Goal: Task Accomplishment & Management: Use online tool/utility

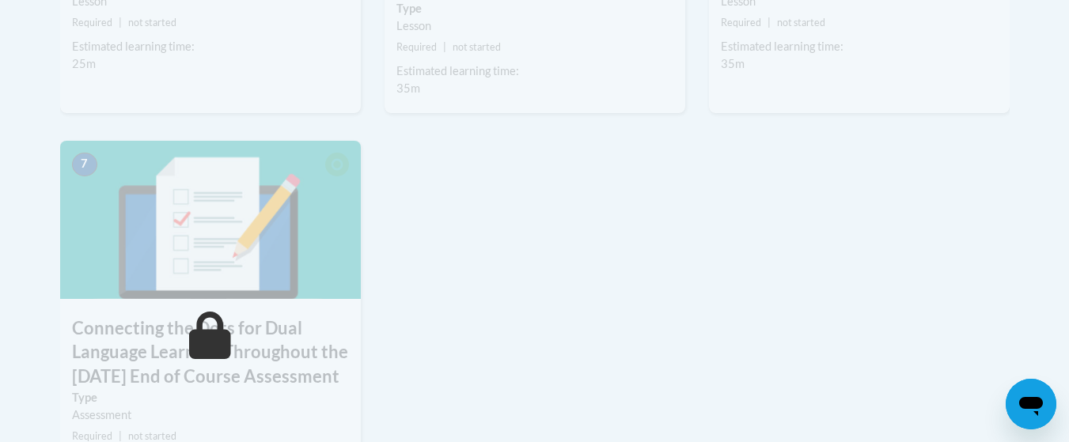
scroll to position [1722, 0]
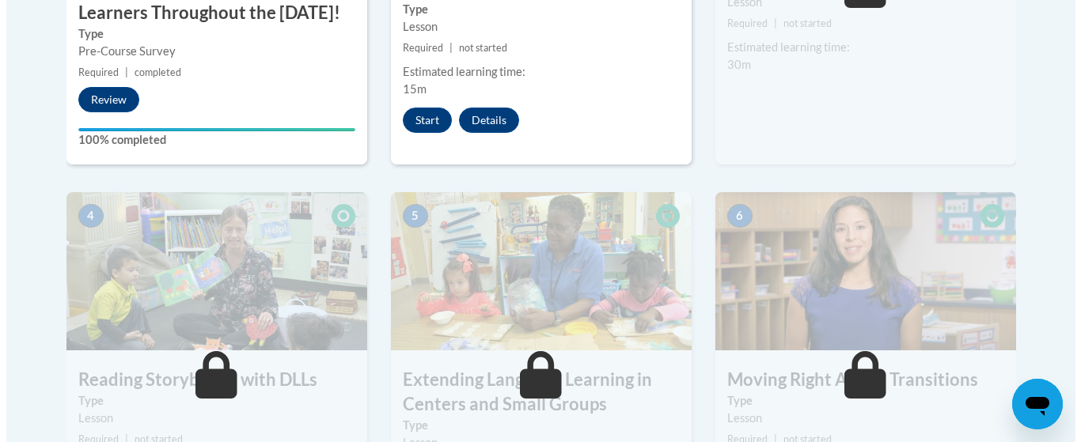
scroll to position [694, 0]
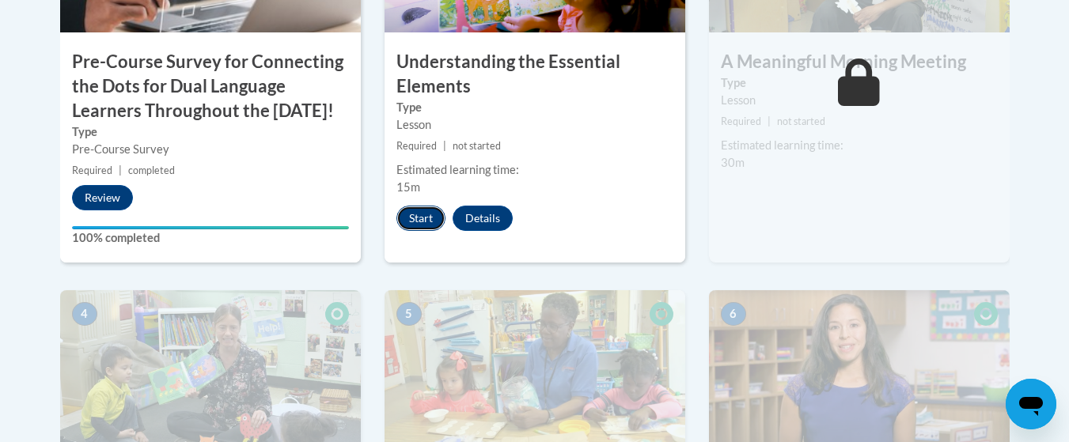
click at [408, 218] on button "Start" at bounding box center [420, 218] width 49 height 25
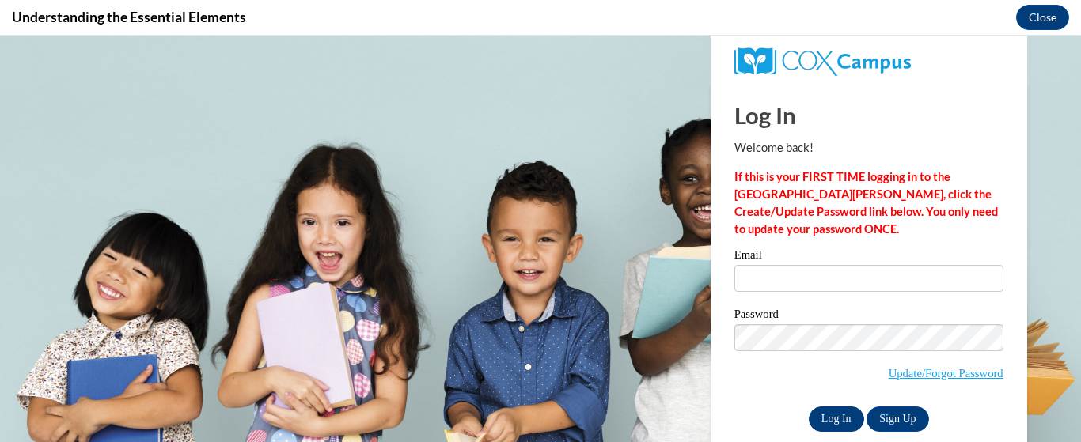
scroll to position [0, 0]
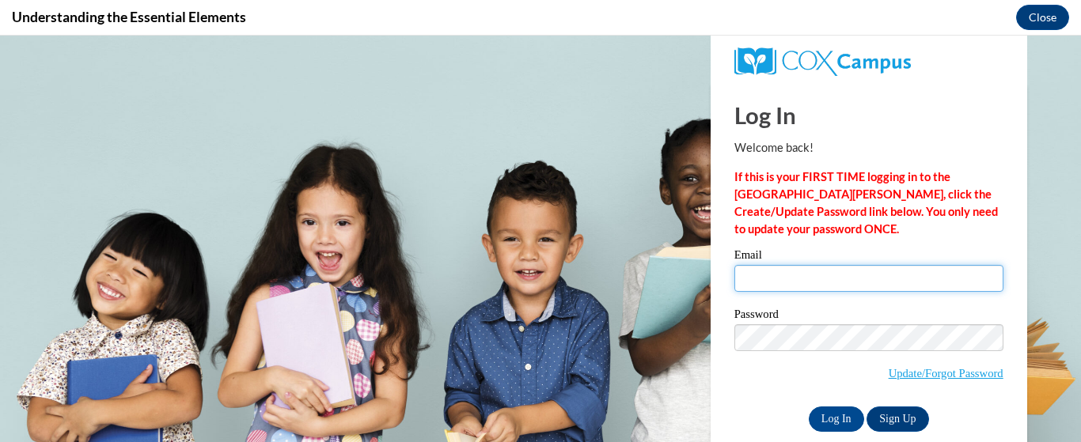
click at [779, 271] on input "Email" at bounding box center [868, 278] width 269 height 27
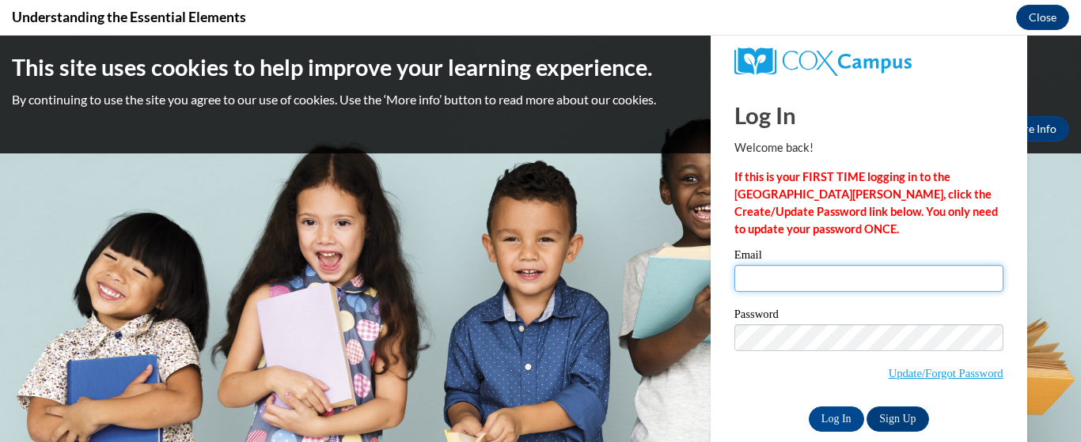
click at [778, 279] on input "Email" at bounding box center [868, 278] width 269 height 27
type input "bipsy1516@gmail.com"
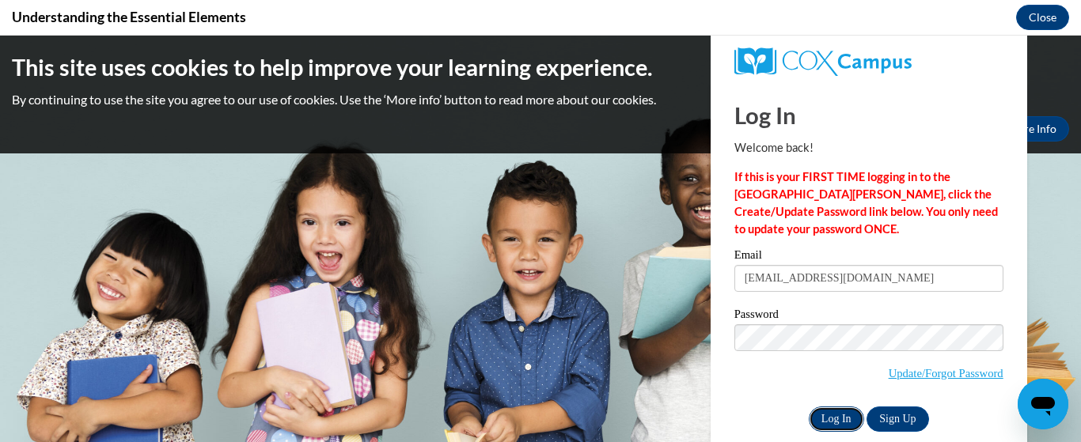
click at [838, 422] on input "Log In" at bounding box center [836, 419] width 55 height 25
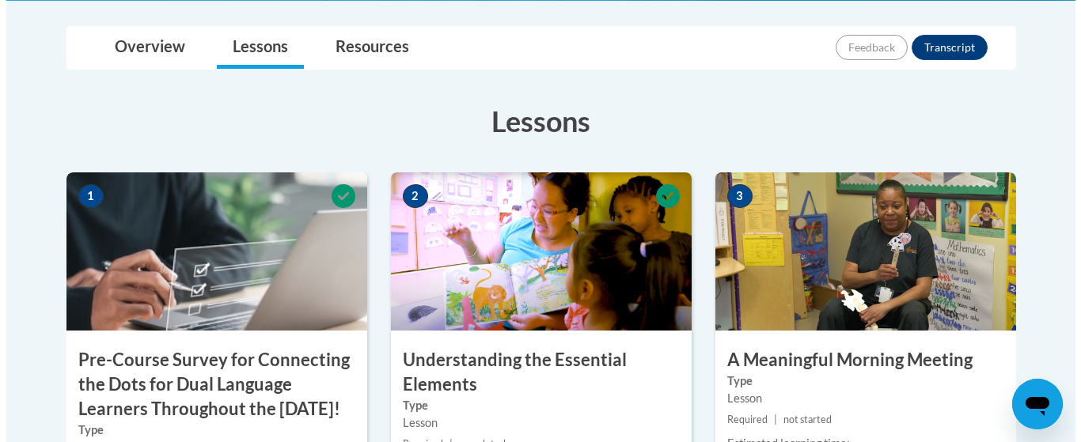
scroll to position [633, 0]
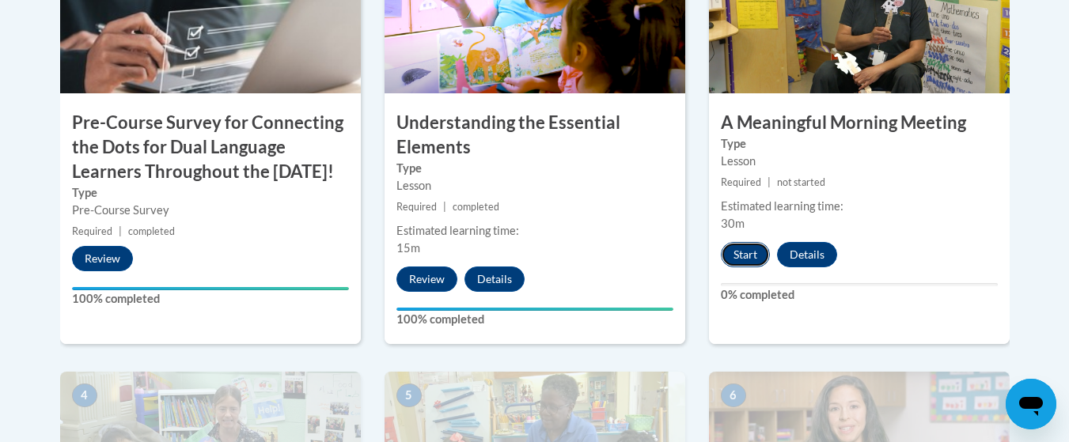
click at [753, 254] on button "Start" at bounding box center [745, 254] width 49 height 25
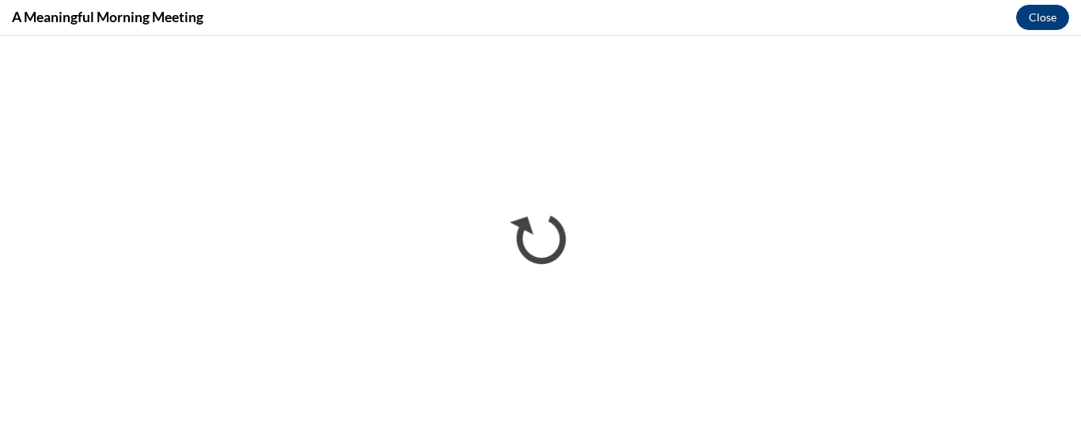
scroll to position [0, 0]
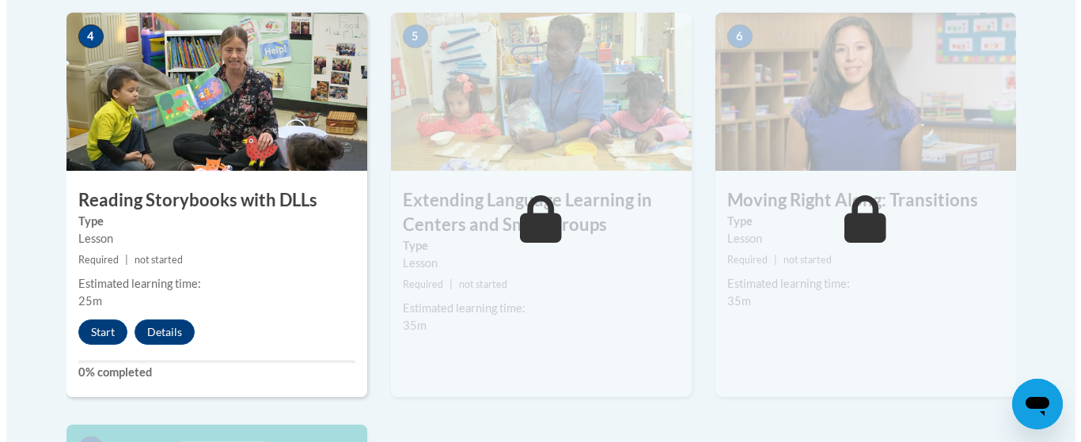
scroll to position [1029, 0]
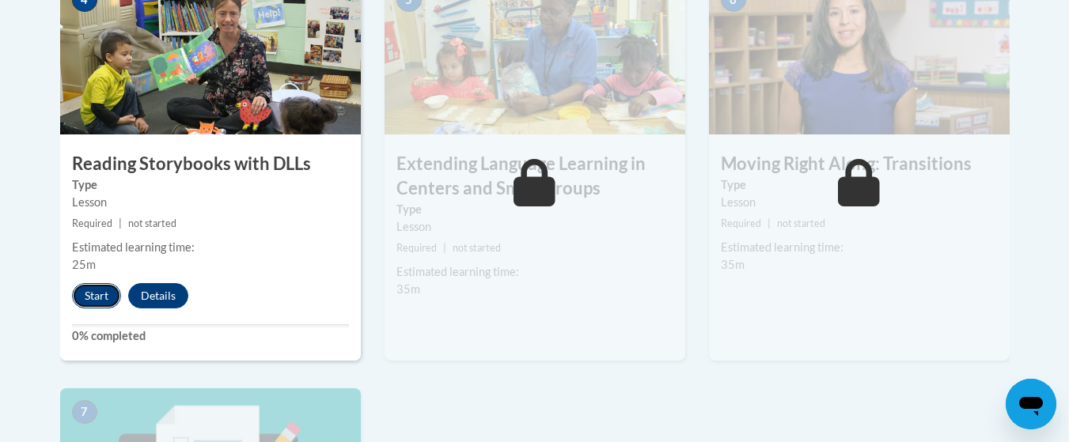
click at [100, 288] on button "Start" at bounding box center [96, 295] width 49 height 25
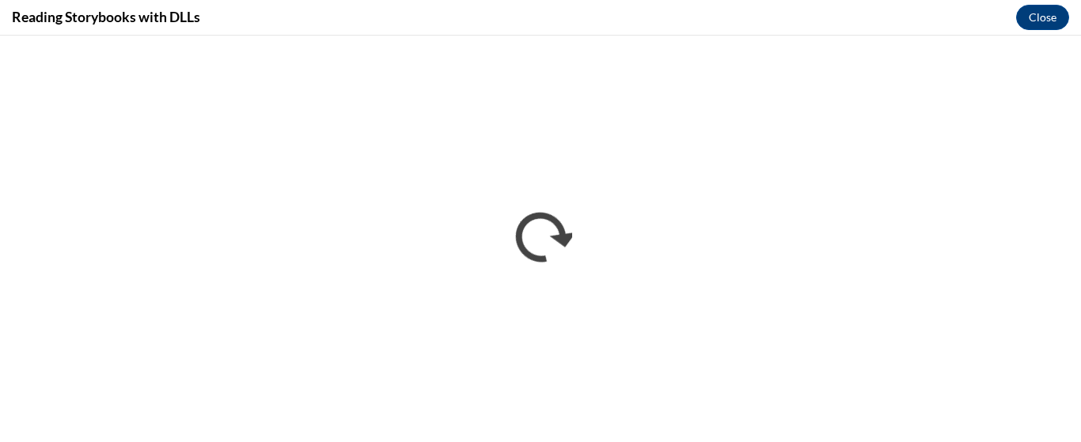
scroll to position [0, 0]
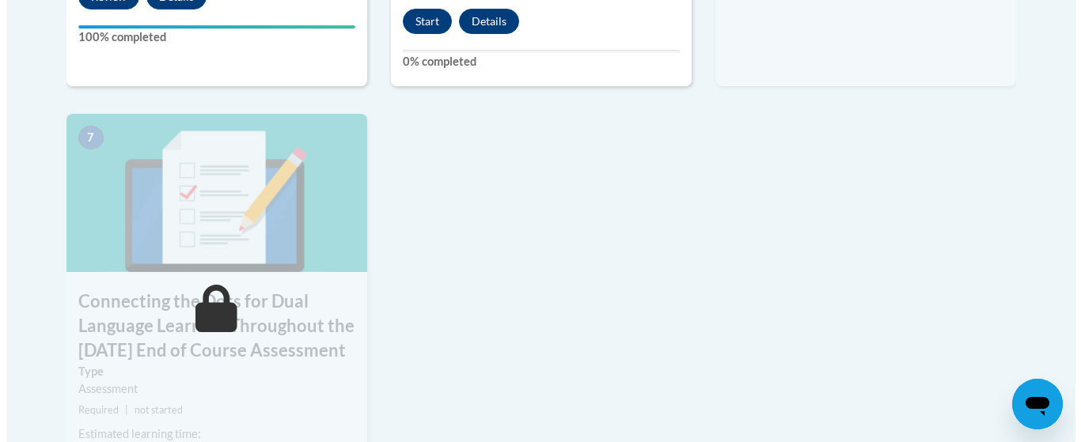
scroll to position [1187, 0]
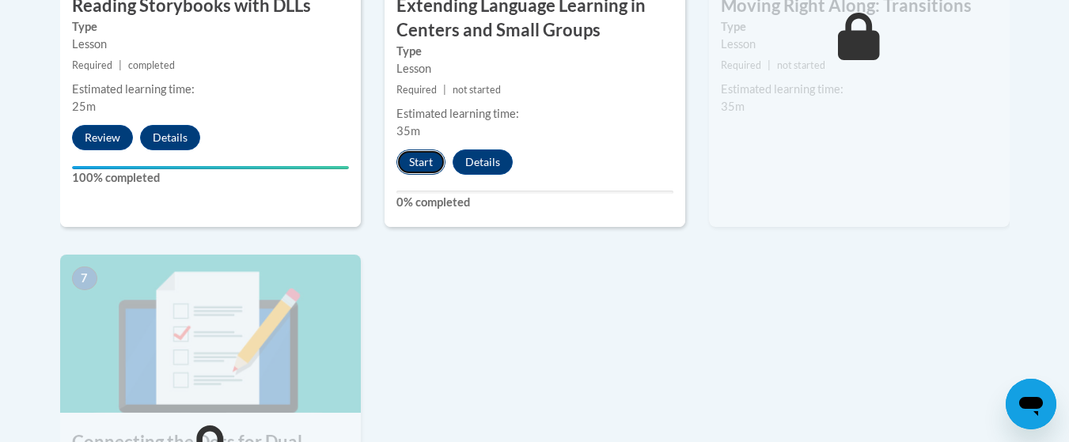
click at [426, 169] on button "Start" at bounding box center [420, 162] width 49 height 25
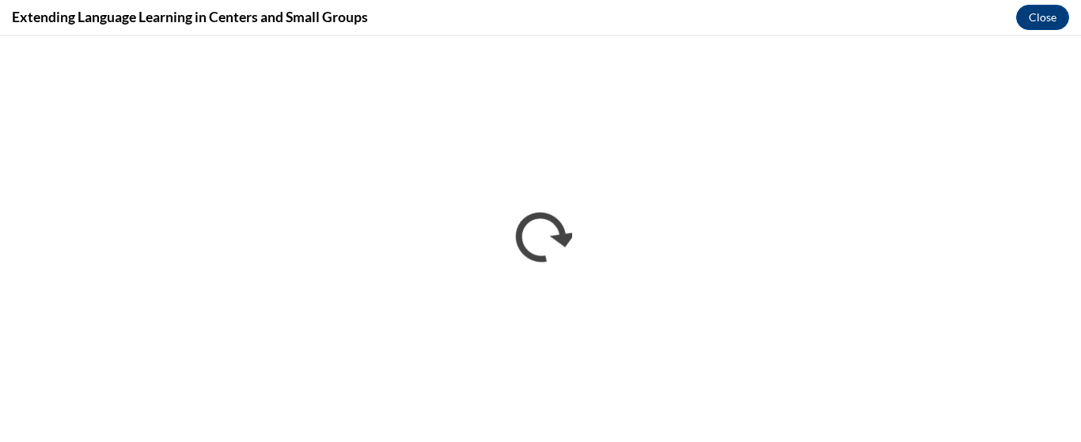
scroll to position [0, 0]
